Goal: Task Accomplishment & Management: Use online tool/utility

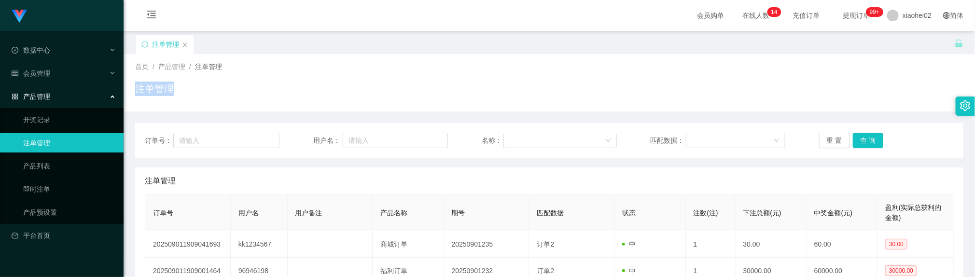
scroll to position [72, 0]
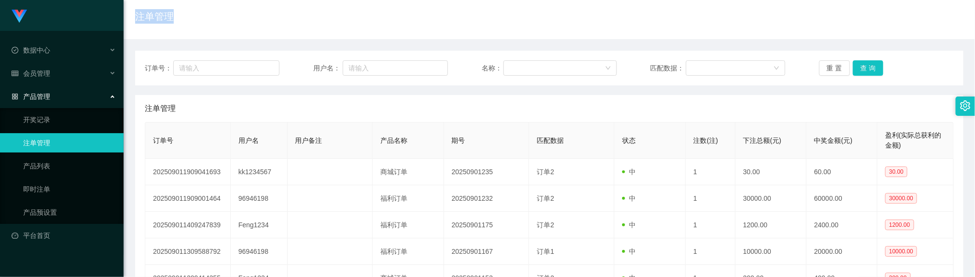
drag, startPoint x: 457, startPoint y: 103, endPoint x: 542, endPoint y: 76, distance: 88.7
click at [458, 103] on div "注单管理" at bounding box center [549, 108] width 809 height 27
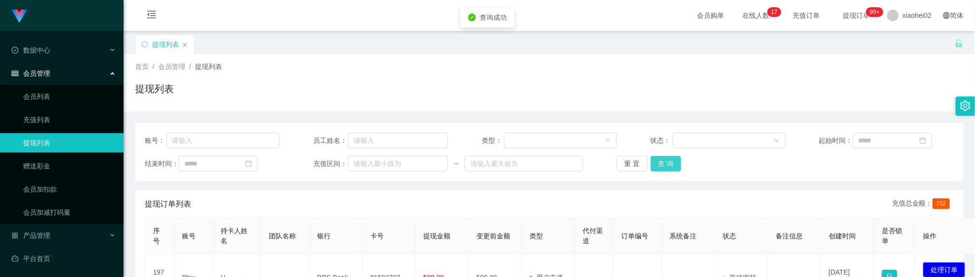
scroll to position [114, 0]
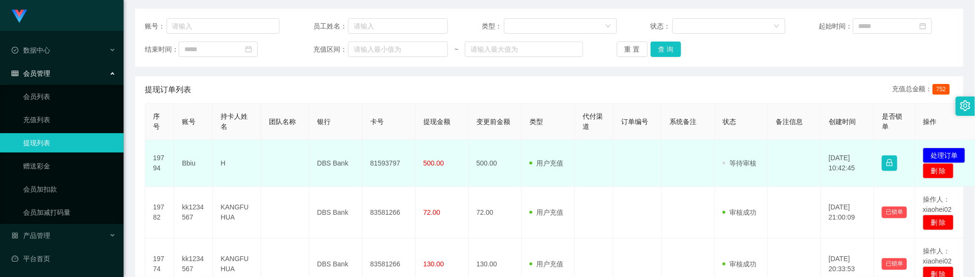
click at [380, 163] on td "81593797" at bounding box center [388, 163] width 53 height 47
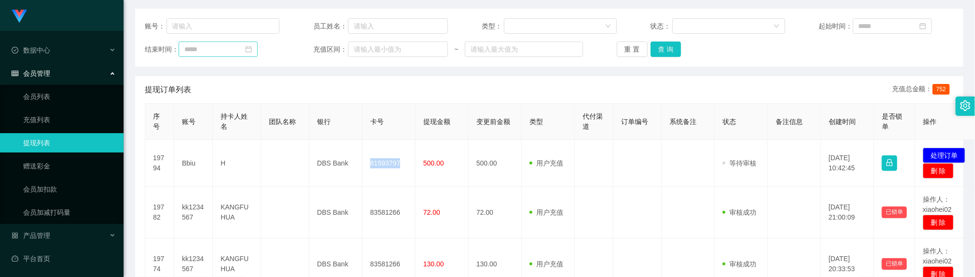
copy td "81593797"
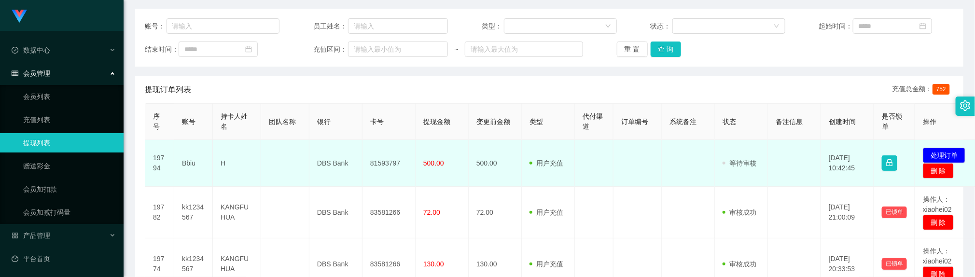
click at [274, 178] on td at bounding box center [285, 163] width 48 height 47
click at [187, 168] on td "Bbiu" at bounding box center [193, 163] width 39 height 47
click at [187, 165] on td "Bbiu" at bounding box center [193, 163] width 39 height 47
click at [186, 165] on td "Bbiu" at bounding box center [193, 163] width 39 height 47
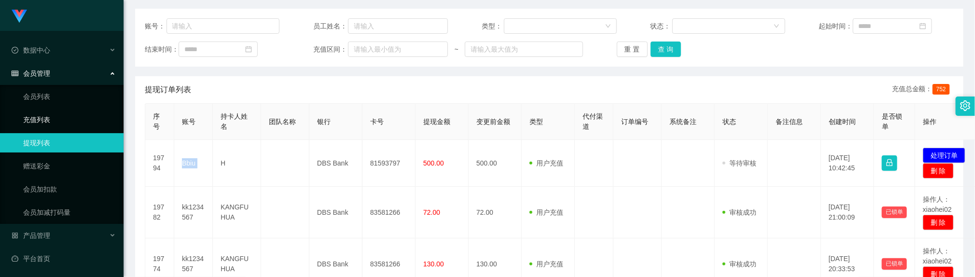
copy td "Bbiu"
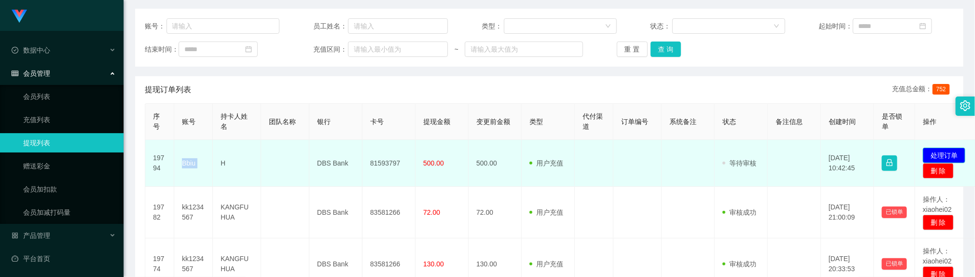
click at [936, 153] on button "处理订单" at bounding box center [943, 155] width 42 height 15
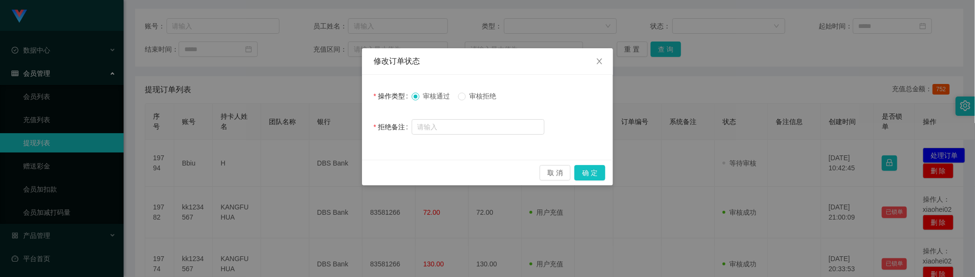
click at [473, 96] on span "审核拒绝" at bounding box center [483, 96] width 35 height 8
click at [478, 131] on input "text" at bounding box center [478, 126] width 133 height 15
drag, startPoint x: 419, startPoint y: 127, endPoint x: 484, endPoint y: 142, distance: 66.7
click at [420, 126] on input "请联系助理。" at bounding box center [478, 127] width 133 height 15
type input "金额错误请联系助理。"
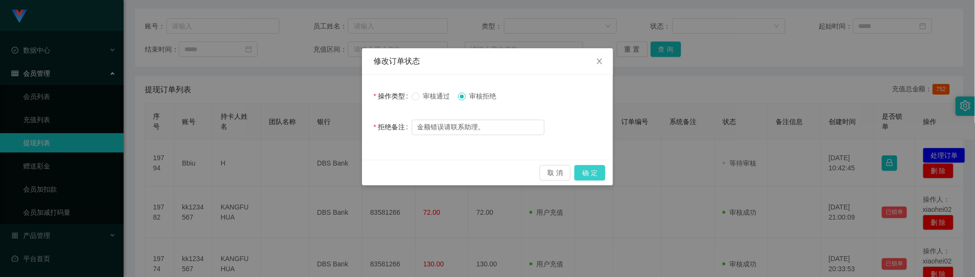
drag, startPoint x: 596, startPoint y: 171, endPoint x: 526, endPoint y: 134, distance: 79.9
click at [596, 171] on button "确 定" at bounding box center [589, 172] width 31 height 15
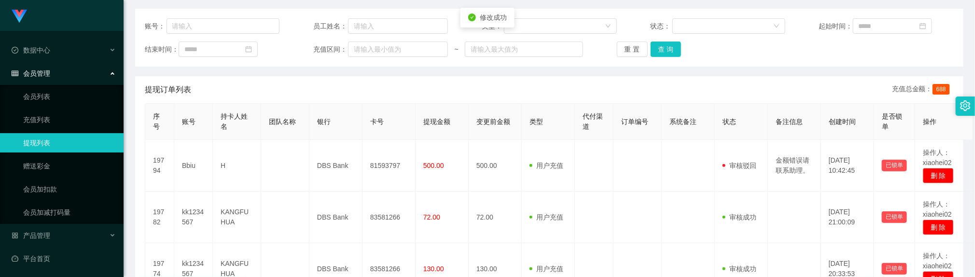
scroll to position [119, 0]
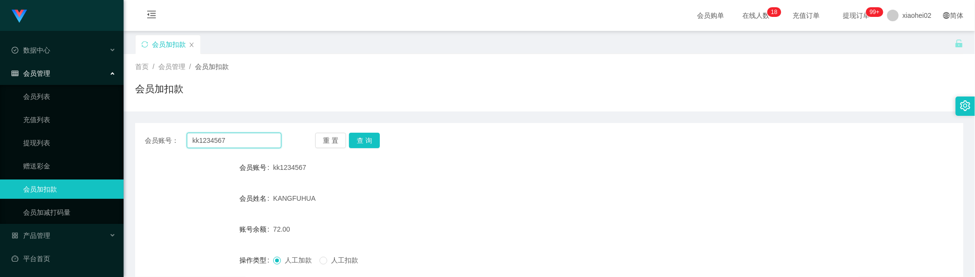
scroll to position [72, 0]
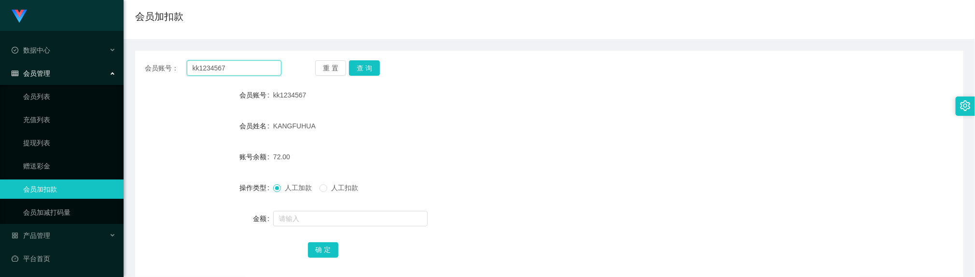
drag, startPoint x: 0, startPoint y: 0, endPoint x: 246, endPoint y: 71, distance: 256.1
click at [246, 71] on input "kk1234567" at bounding box center [234, 67] width 95 height 15
paste input "Bbiu"
type input "Bbiu"
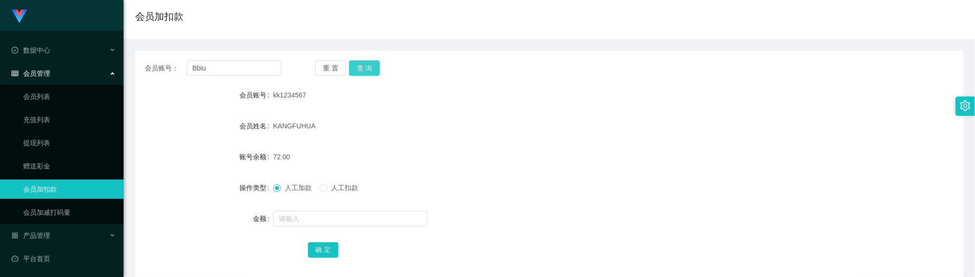
click at [365, 68] on button "查 询" at bounding box center [364, 67] width 31 height 15
click at [326, 181] on div "人工加款 人工扣款" at bounding box center [514, 187] width 483 height 19
click at [325, 227] on div at bounding box center [514, 218] width 483 height 19
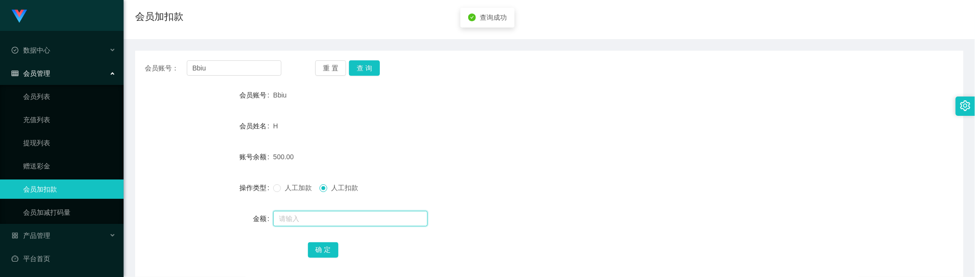
click at [325, 221] on input "text" at bounding box center [350, 218] width 154 height 15
type input "500"
click at [323, 245] on button "确 定" at bounding box center [323, 249] width 31 height 15
click at [367, 68] on button "查 询" at bounding box center [364, 67] width 31 height 15
click at [442, 77] on div "会员账号： Bbiu 重 置 查 询 会员账号 Bbiu 会员姓名 H 账号余额 0.00 操作类型 人工加款 人工扣款 金额 确 定" at bounding box center [549, 166] width 828 height 230
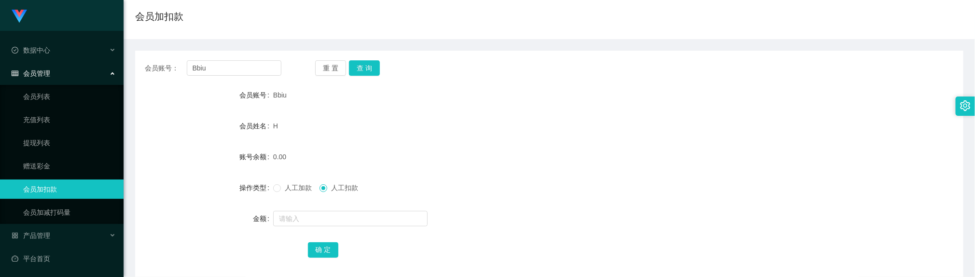
click at [503, 125] on div "H" at bounding box center [514, 125] width 483 height 19
